Goal: Task Accomplishment & Management: Use online tool/utility

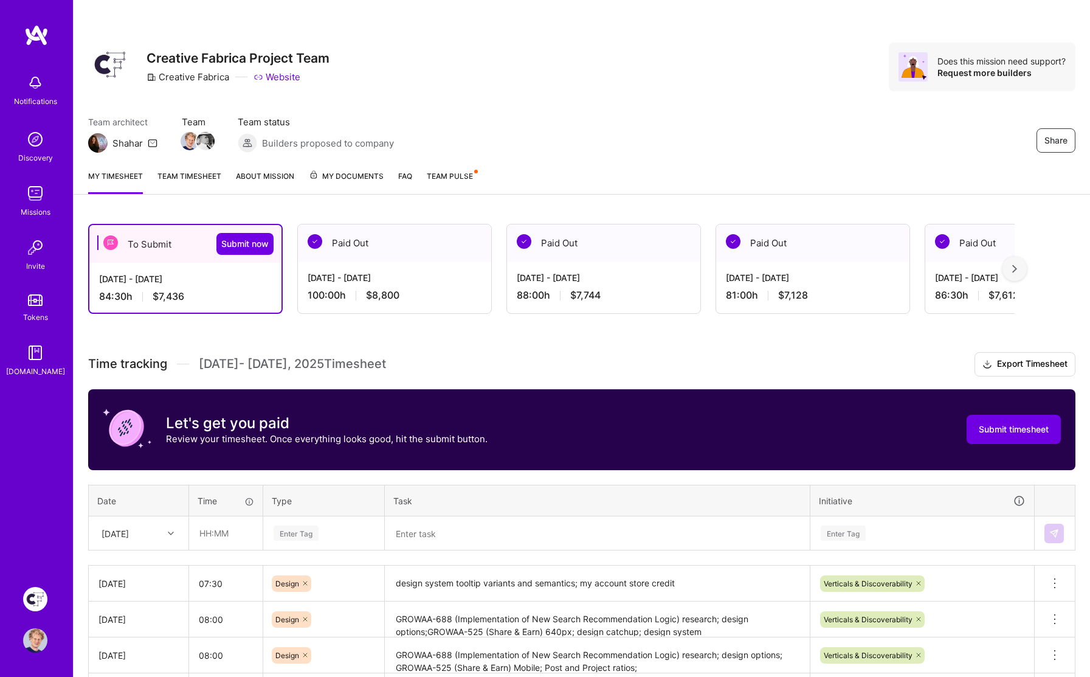
scroll to position [226, 0]
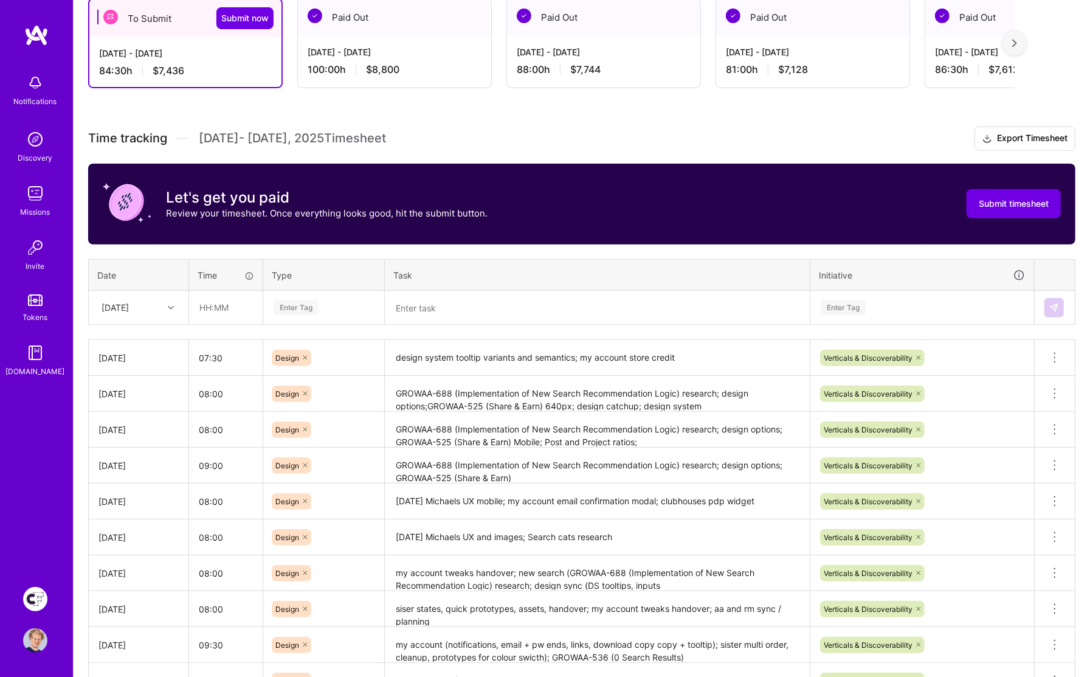
click at [439, 310] on textarea at bounding box center [597, 308] width 422 height 32
drag, startPoint x: 576, startPoint y: 354, endPoint x: 414, endPoint y: 347, distance: 162.4
click at [389, 353] on textarea "design system tooltip variants and semantics; my account store credit" at bounding box center [597, 357] width 422 height 33
click at [441, 303] on textarea at bounding box center [597, 308] width 422 height 32
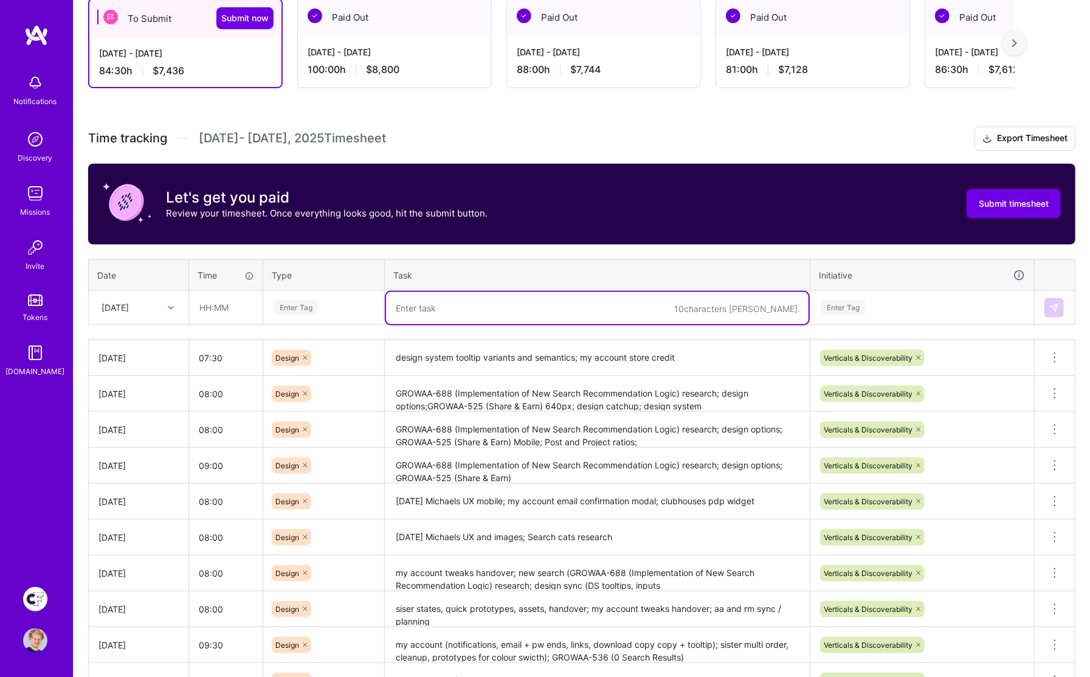
paste textarea "design system tooltip variants and semantics"
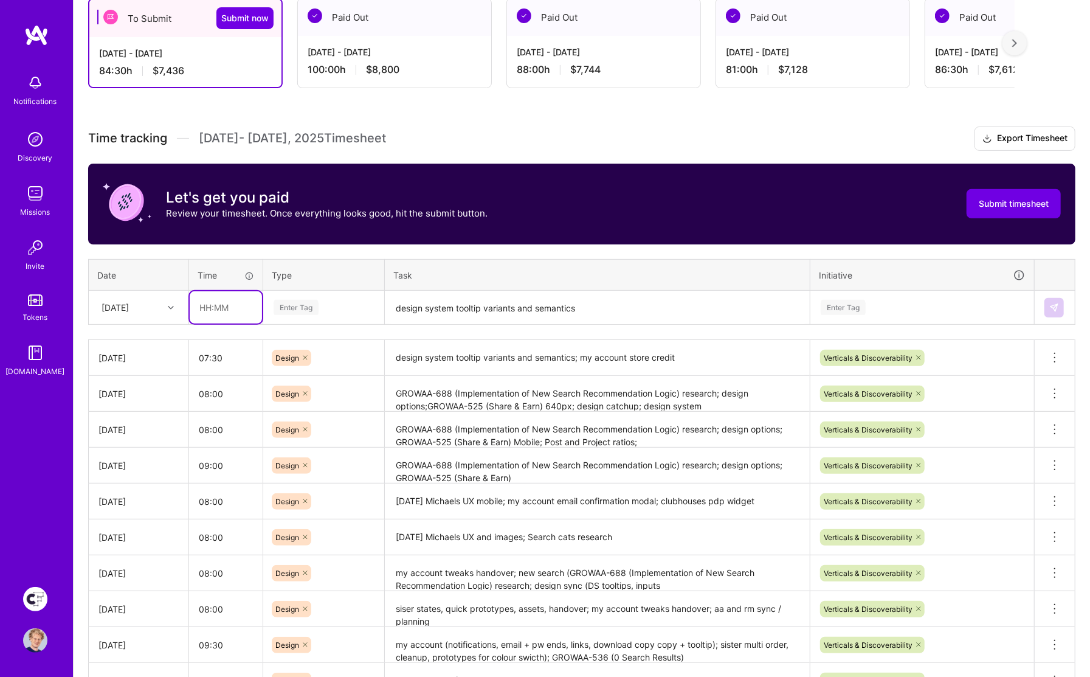
click at [211, 305] on input "text" at bounding box center [226, 307] width 72 height 32
click at [297, 307] on div "Enter Tag" at bounding box center [296, 307] width 45 height 19
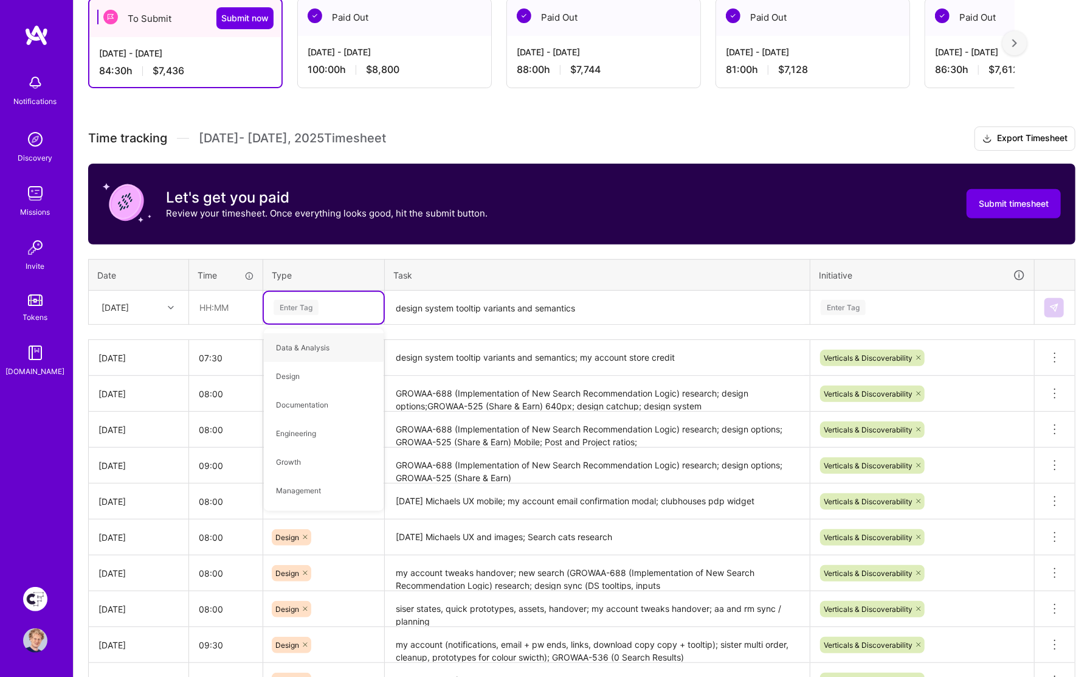
click at [624, 299] on textarea "design system tooltip variants and semantics" at bounding box center [597, 308] width 422 height 32
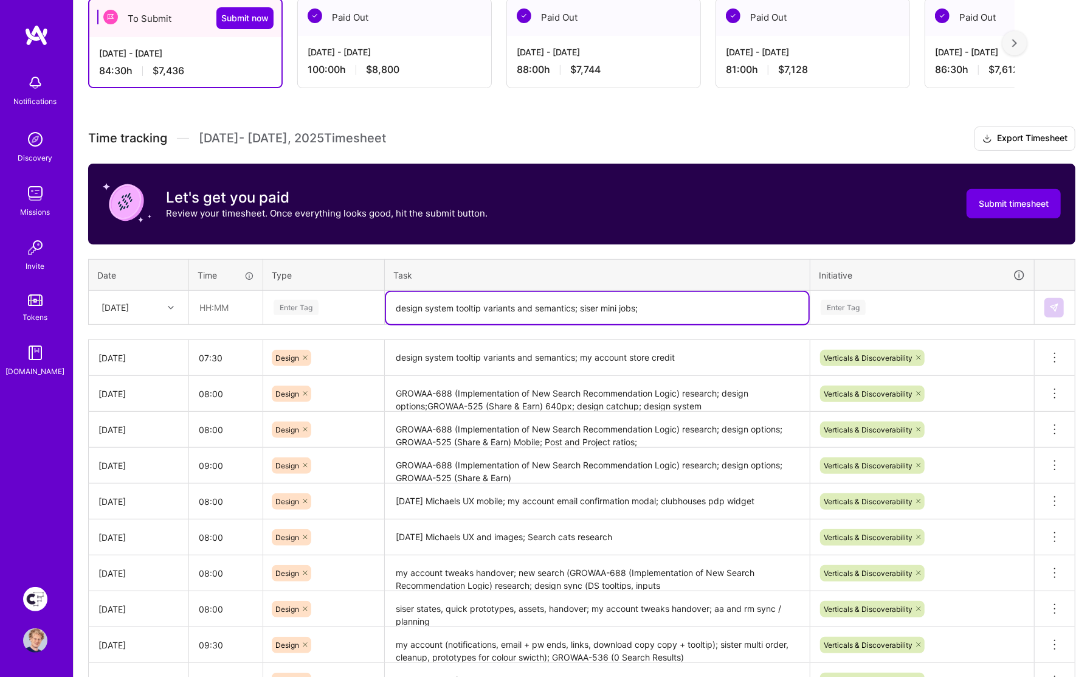
type textarea "design system tooltip variants and semantics; siser mini jobs;"
click at [240, 303] on input "text" at bounding box center [226, 307] width 72 height 32
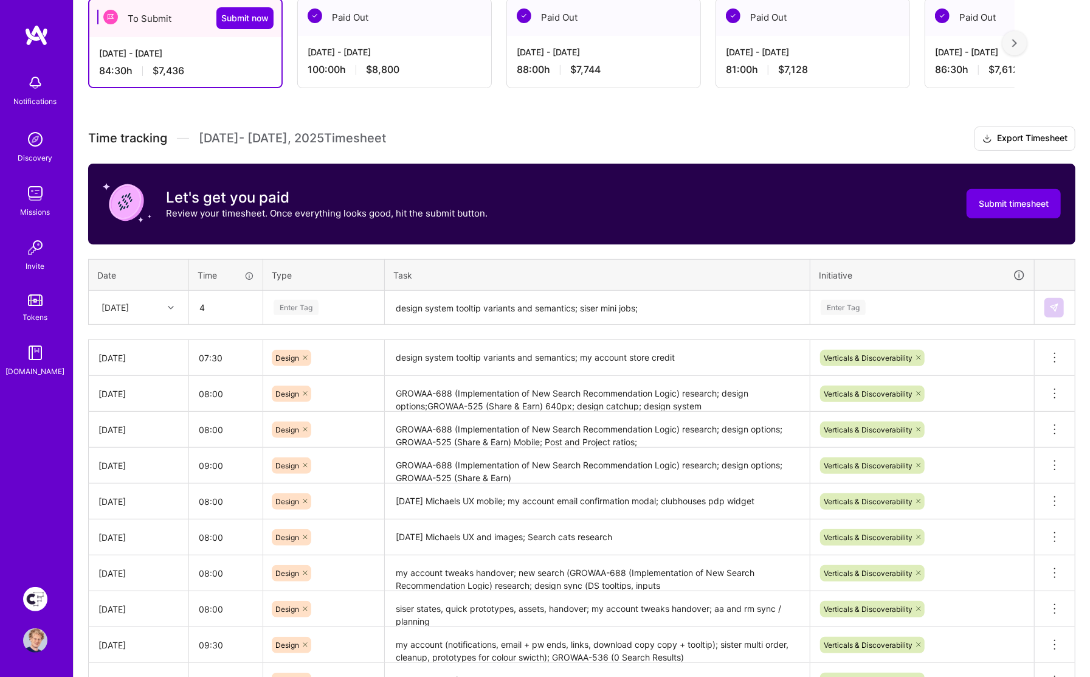
type input "04:00"
click at [855, 303] on div "Enter Tag" at bounding box center [843, 307] width 45 height 19
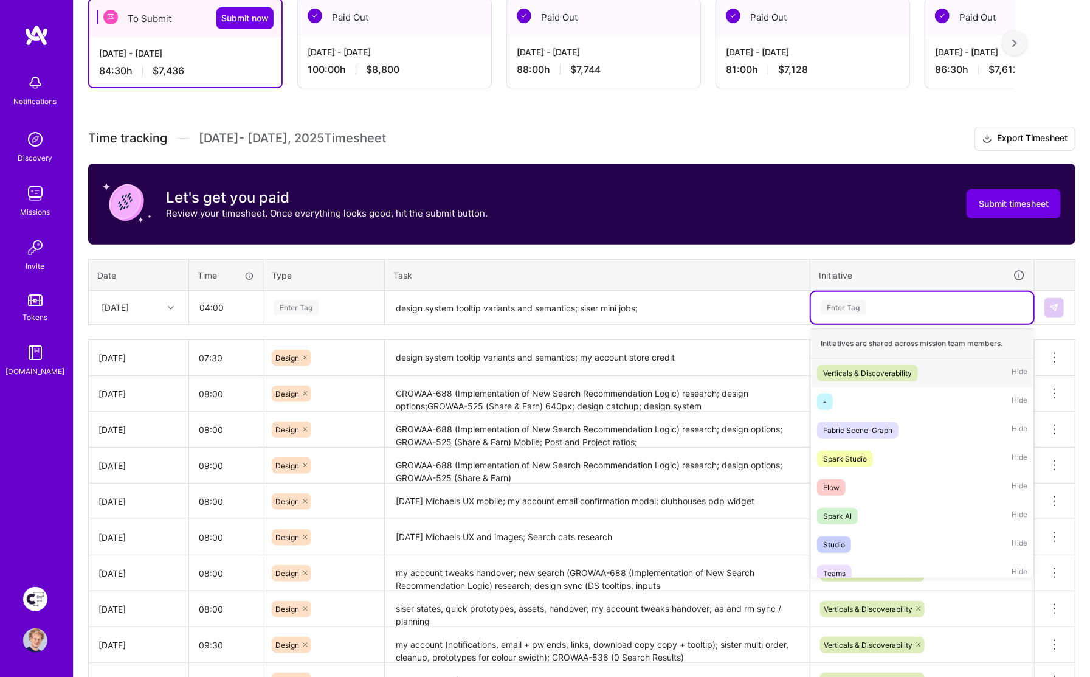
click at [849, 367] on div "Verticals & Discoverability" at bounding box center [867, 373] width 89 height 13
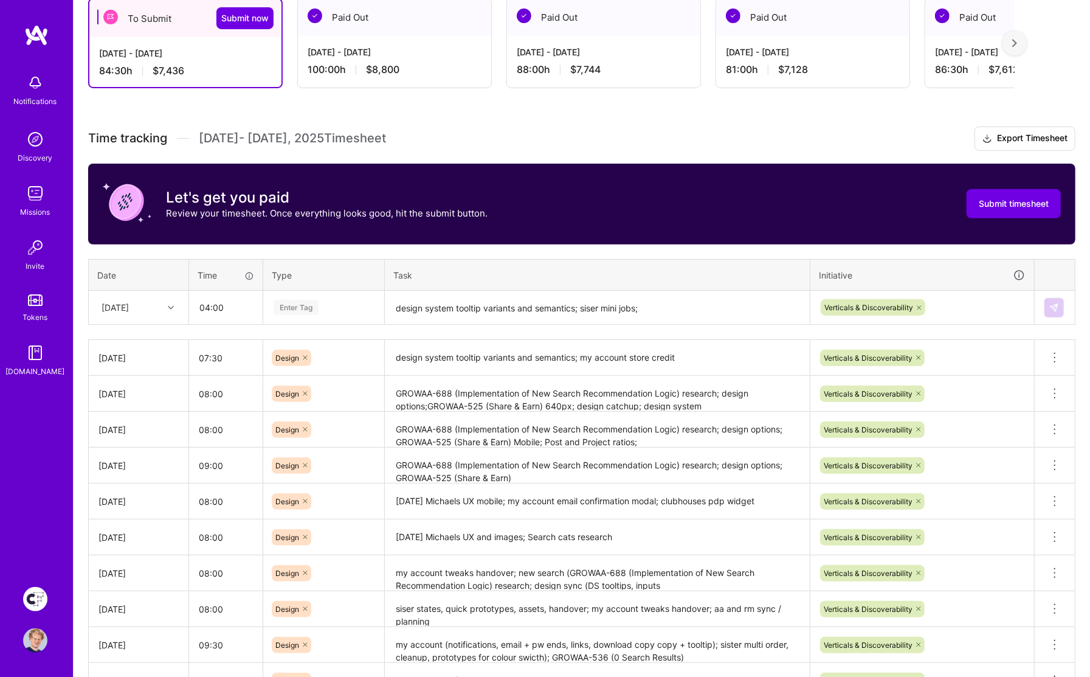
click at [833, 247] on div "Time tracking [DATE] - [DATE] Timesheet Export Timesheet Let's get you paid Rev…" at bounding box center [581, 446] width 987 height 641
click at [286, 305] on div "Enter Tag" at bounding box center [296, 307] width 45 height 19
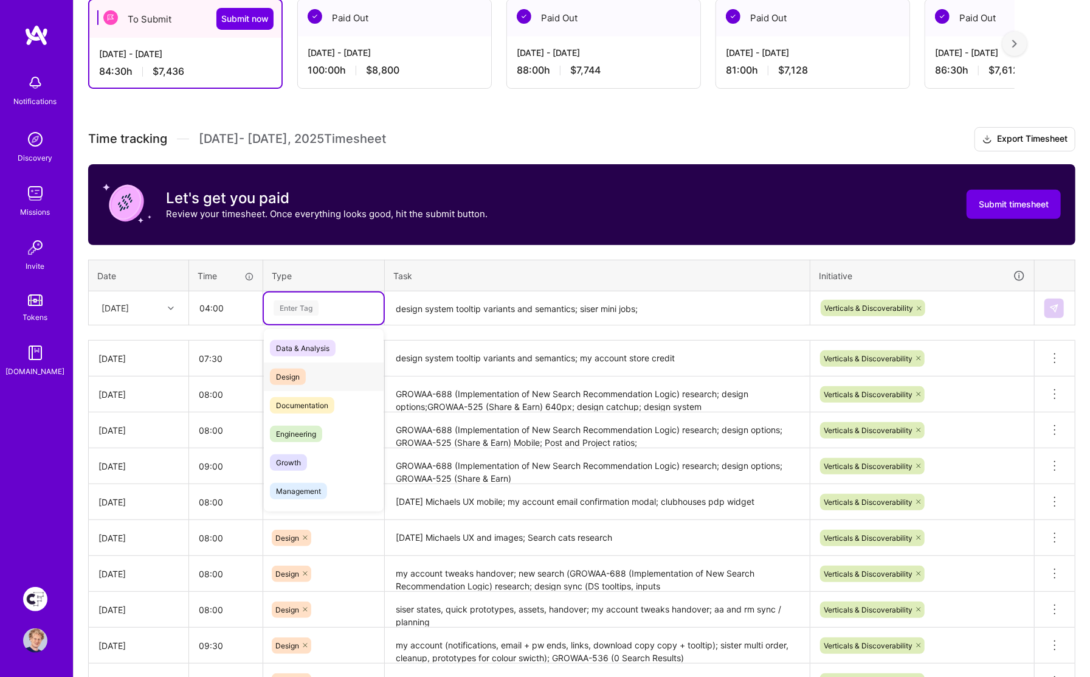
click at [291, 372] on span "Design" at bounding box center [288, 376] width 36 height 16
click at [364, 250] on div "Time tracking [DATE] - [DATE] Timesheet Export Timesheet Let's get you paid Rev…" at bounding box center [581, 447] width 987 height 641
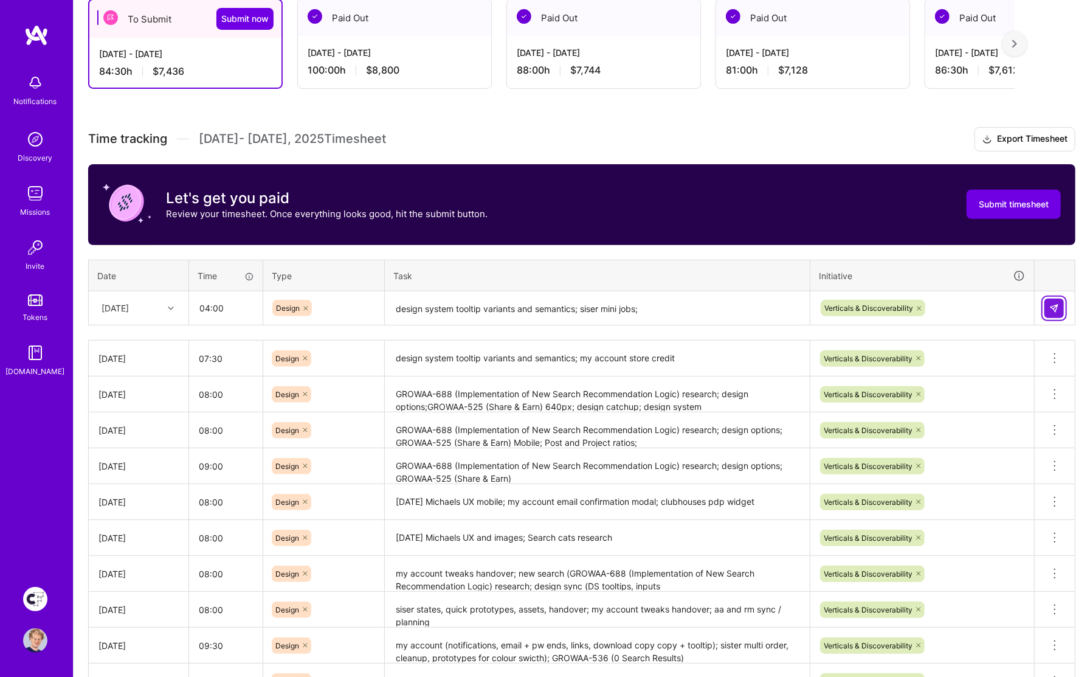
click at [1058, 307] on img at bounding box center [1054, 308] width 10 height 10
